Goal: Transaction & Acquisition: Purchase product/service

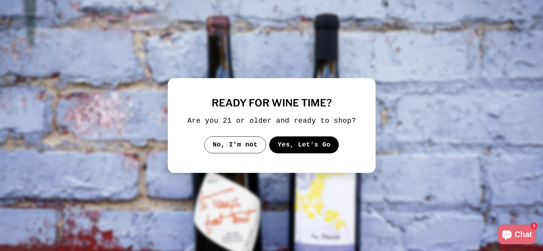
click at [298, 149] on button "Yes, Let's Go" at bounding box center [304, 144] width 70 height 17
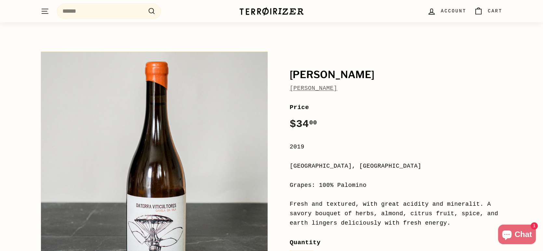
scroll to position [18, 0]
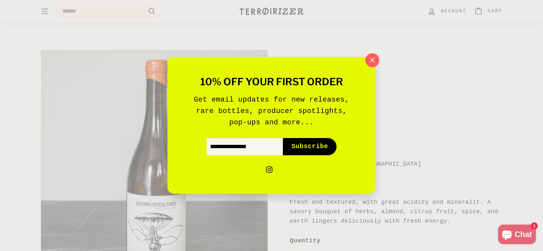
click at [373, 60] on icon "button" at bounding box center [372, 60] width 10 height 10
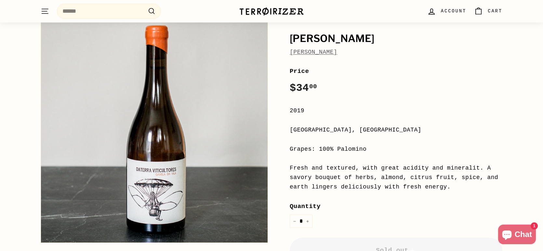
scroll to position [54, 0]
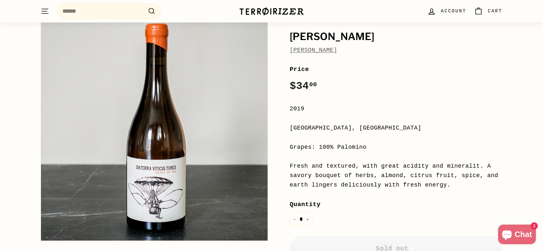
click at [327, 48] on link "[PERSON_NAME]" at bounding box center [313, 50] width 47 height 7
click at [310, 35] on h1 "[PERSON_NAME]" at bounding box center [396, 36] width 213 height 11
copy h1 "[PERSON_NAME]"
